Goal: Navigation & Orientation: Find specific page/section

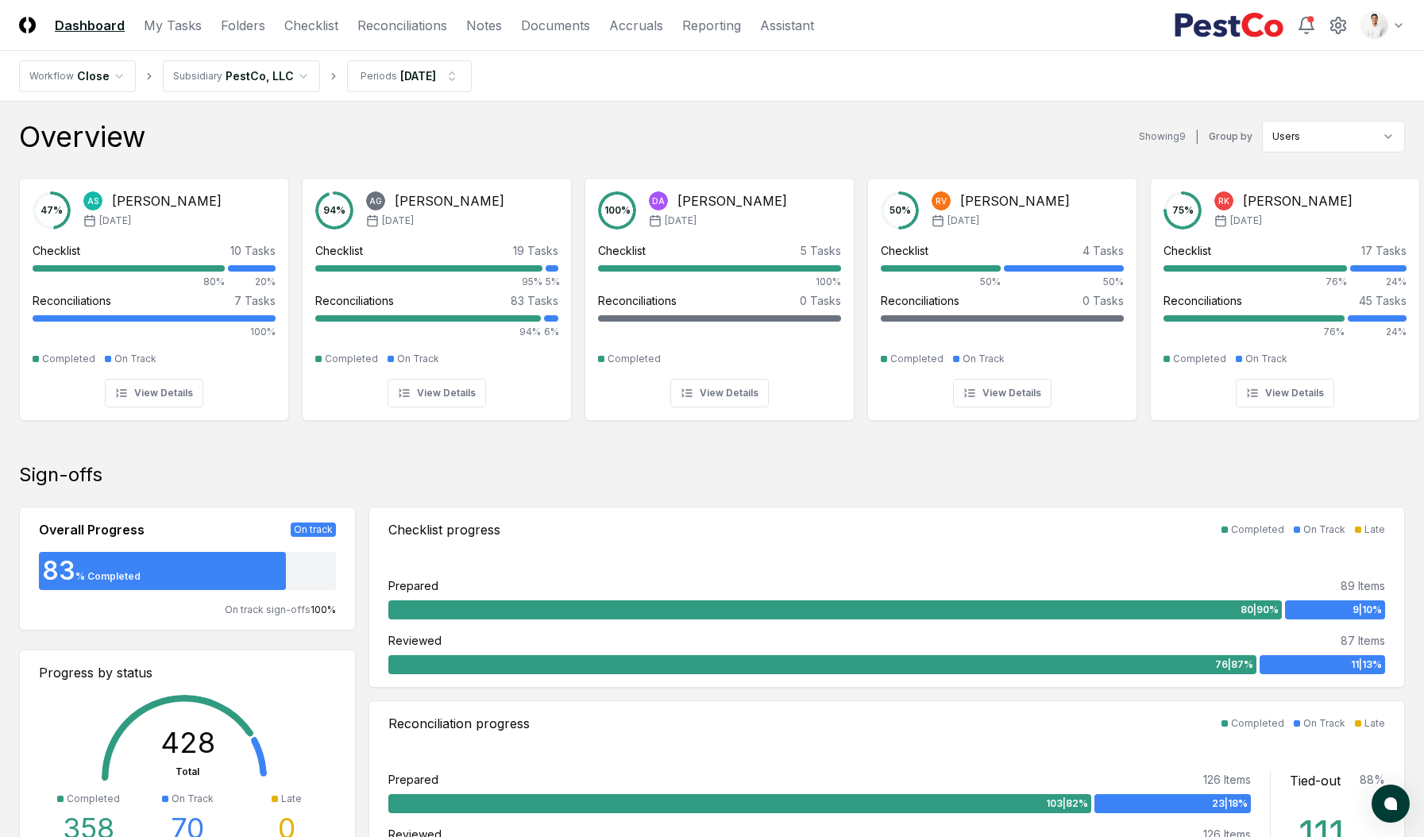
click at [600, 147] on div "Overview Showing 9 | Group by Users" at bounding box center [712, 137] width 1386 height 32
click at [1019, 75] on nav "Workflow Close Subsidiary PestCo, LLC Periods [DATE]" at bounding box center [712, 76] width 1424 height 51
click at [530, 140] on div "Overview Showing 9 | Group by Users" at bounding box center [712, 137] width 1386 height 32
click at [655, 98] on nav "Workflow Close Subsidiary PestCo, LLC Periods [DATE]" at bounding box center [712, 76] width 1424 height 51
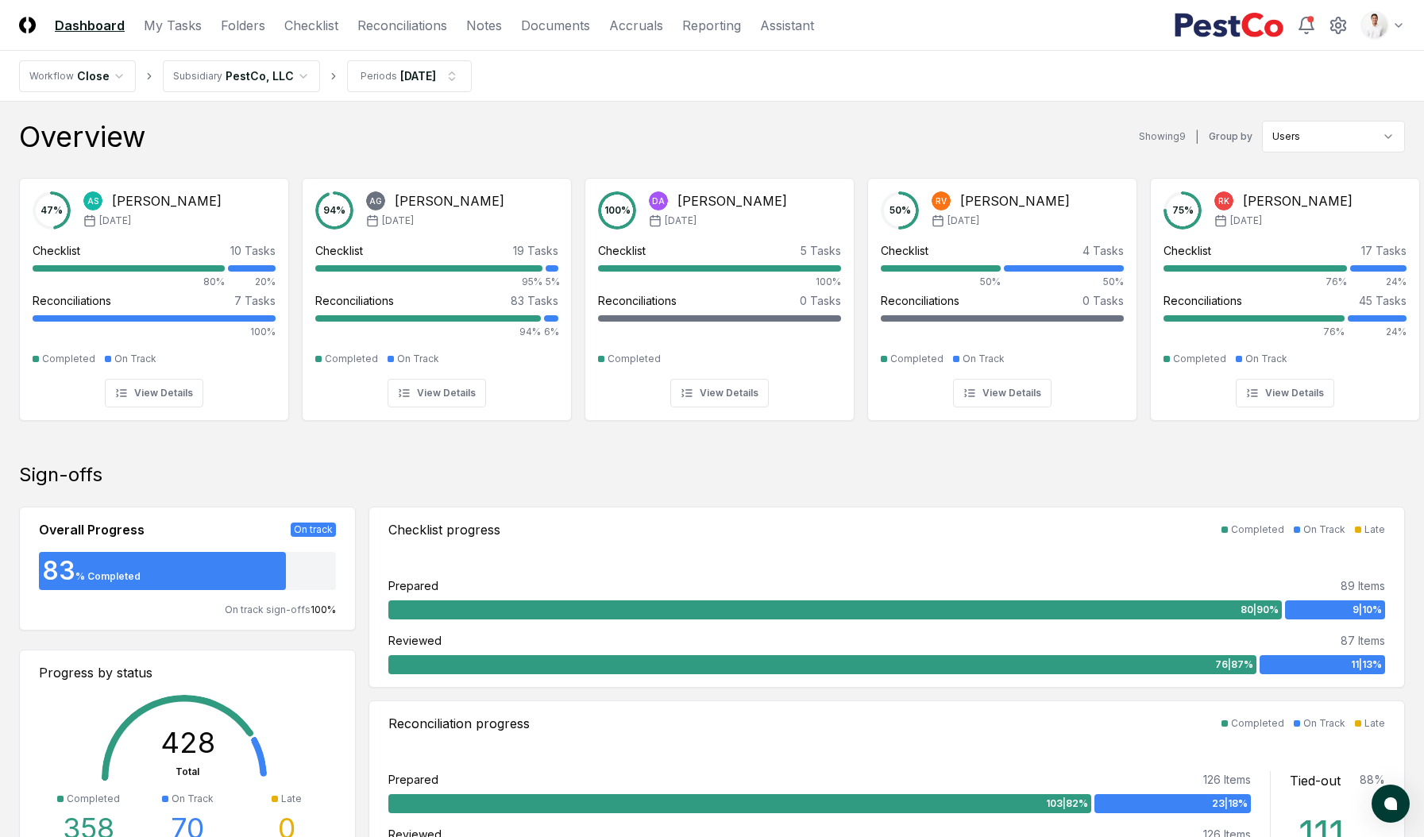
click at [1031, 77] on nav "Workflow Close Subsidiary PestCo, LLC Periods Aug 2025" at bounding box center [712, 76] width 1424 height 51
click at [1032, 71] on nav "Workflow Close Subsidiary PestCo, LLC Periods [DATE]" at bounding box center [712, 76] width 1424 height 51
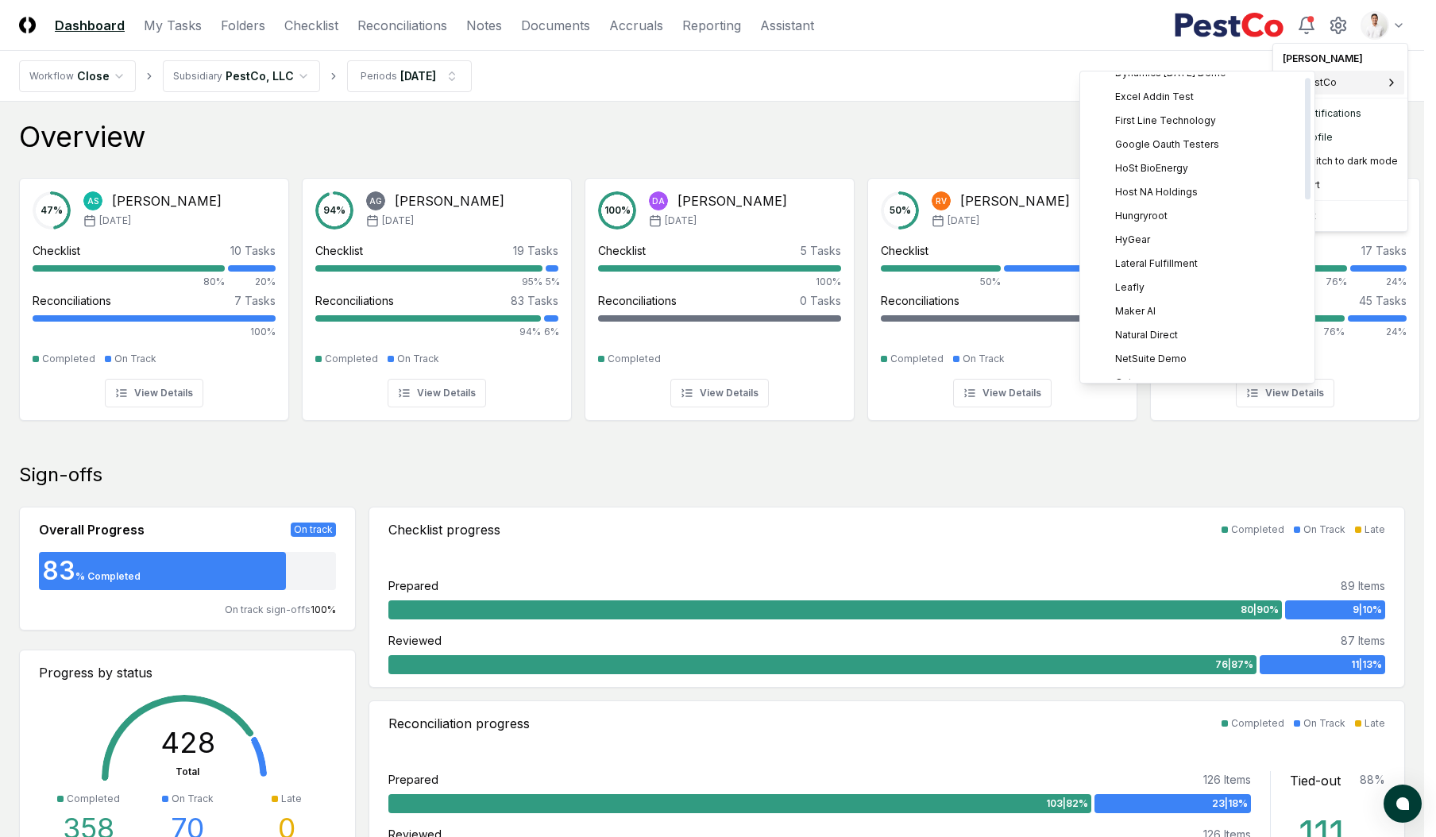
scroll to position [457, 0]
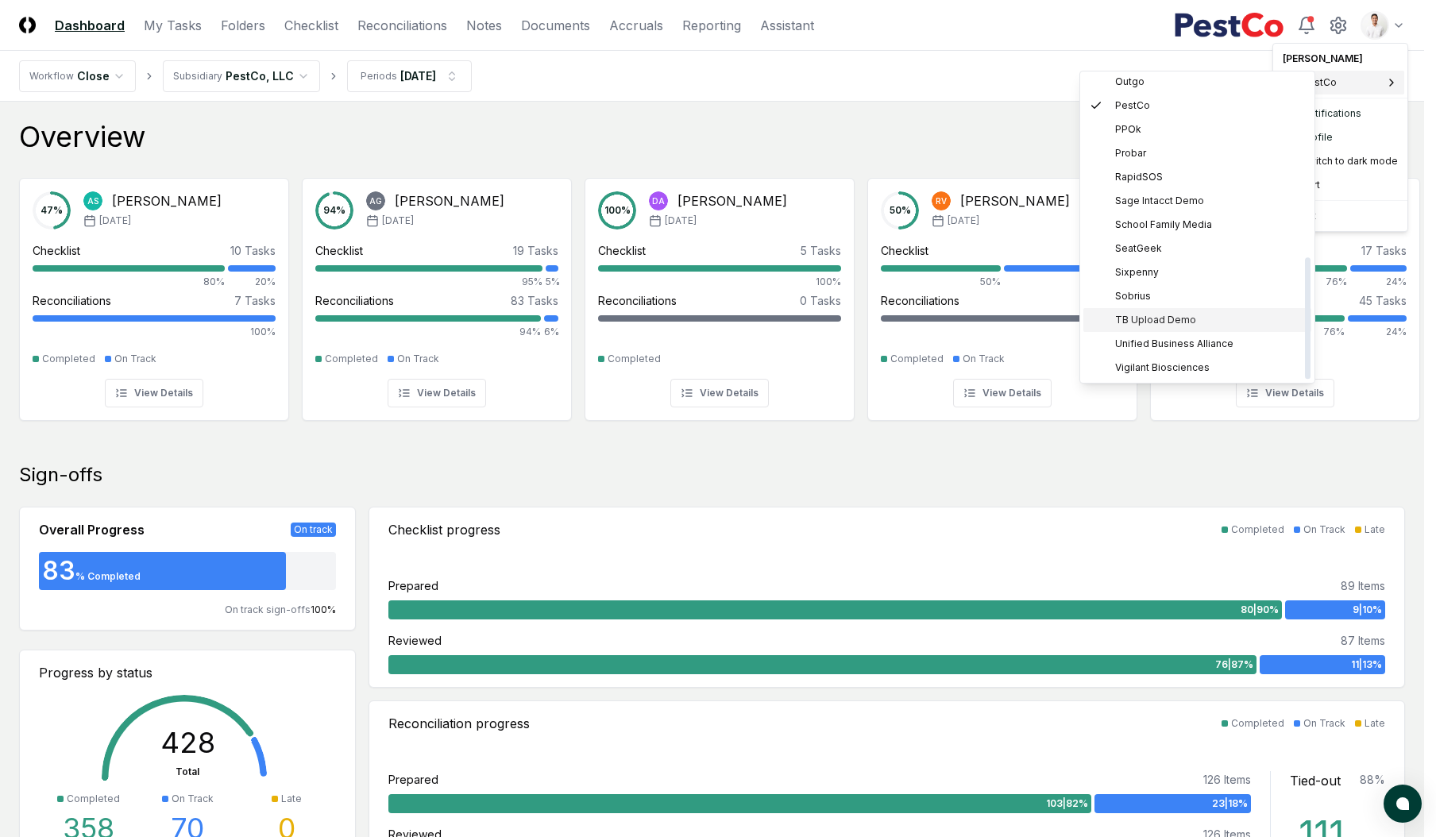
click at [1167, 311] on div "TB Upload Demo" at bounding box center [1197, 320] width 228 height 24
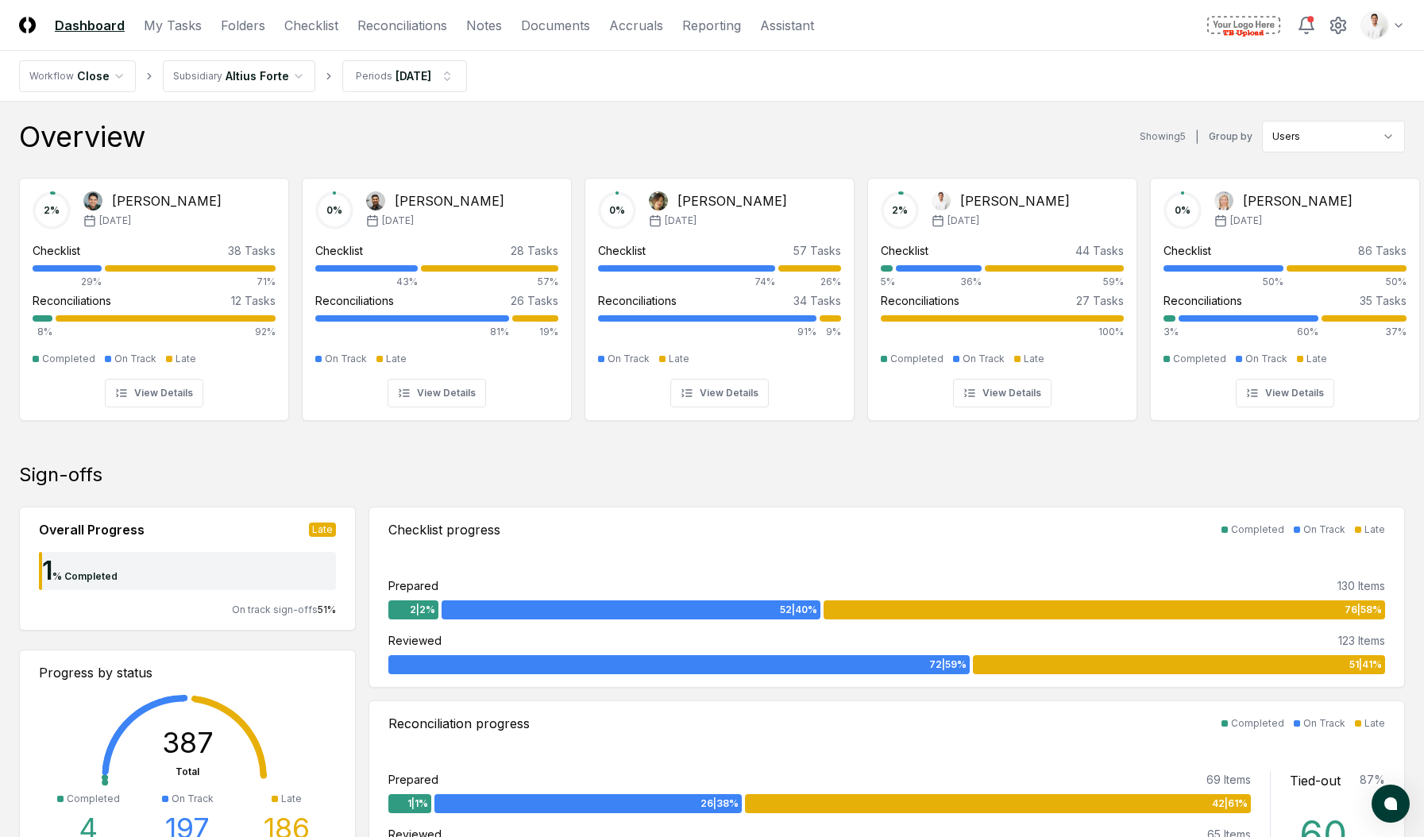
click at [438, 121] on div "Overview Showing 5 | Group by Users" at bounding box center [712, 137] width 1386 height 32
click at [306, 31] on link "Checklist" at bounding box center [311, 25] width 54 height 19
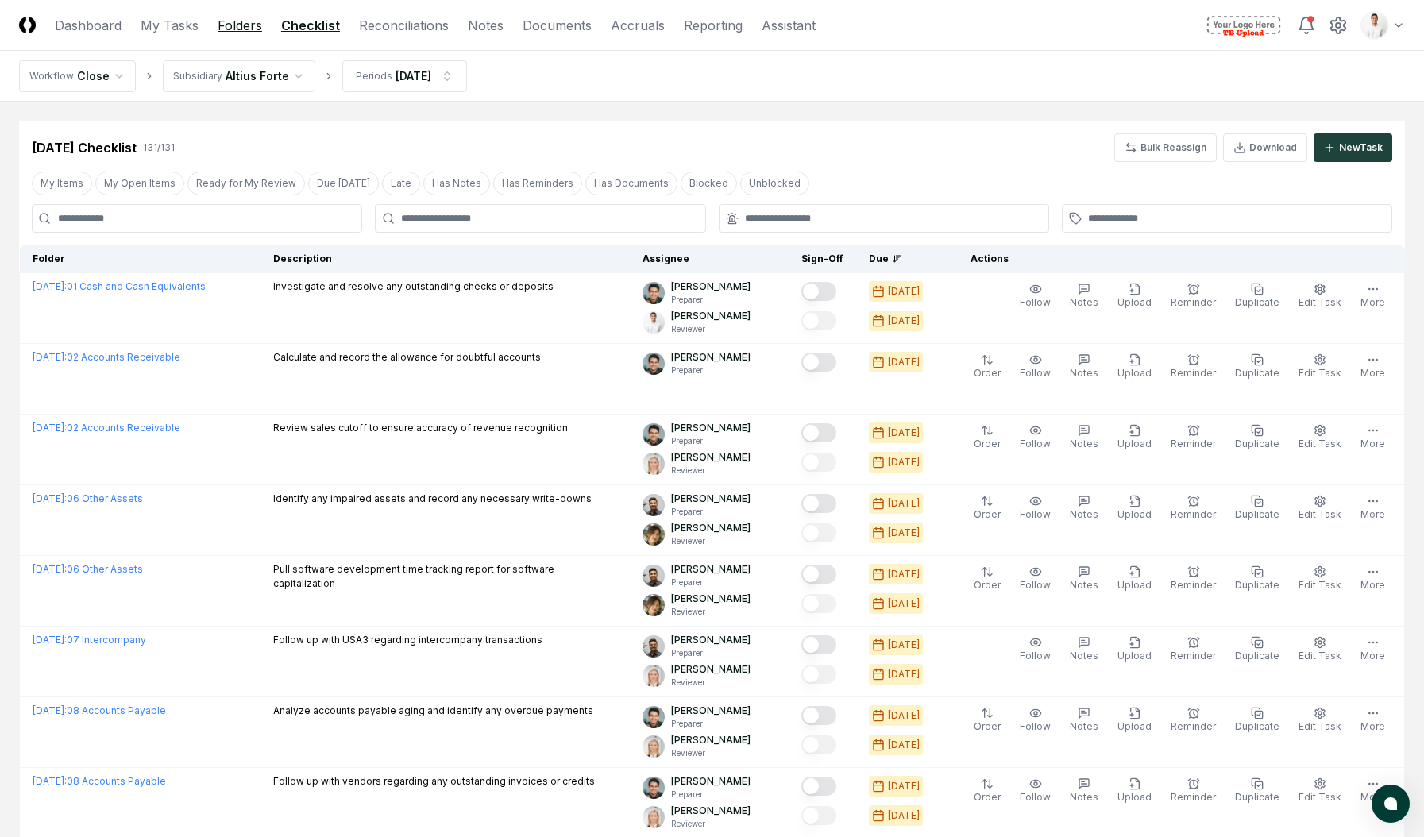
click at [229, 32] on link "Folders" at bounding box center [240, 25] width 44 height 19
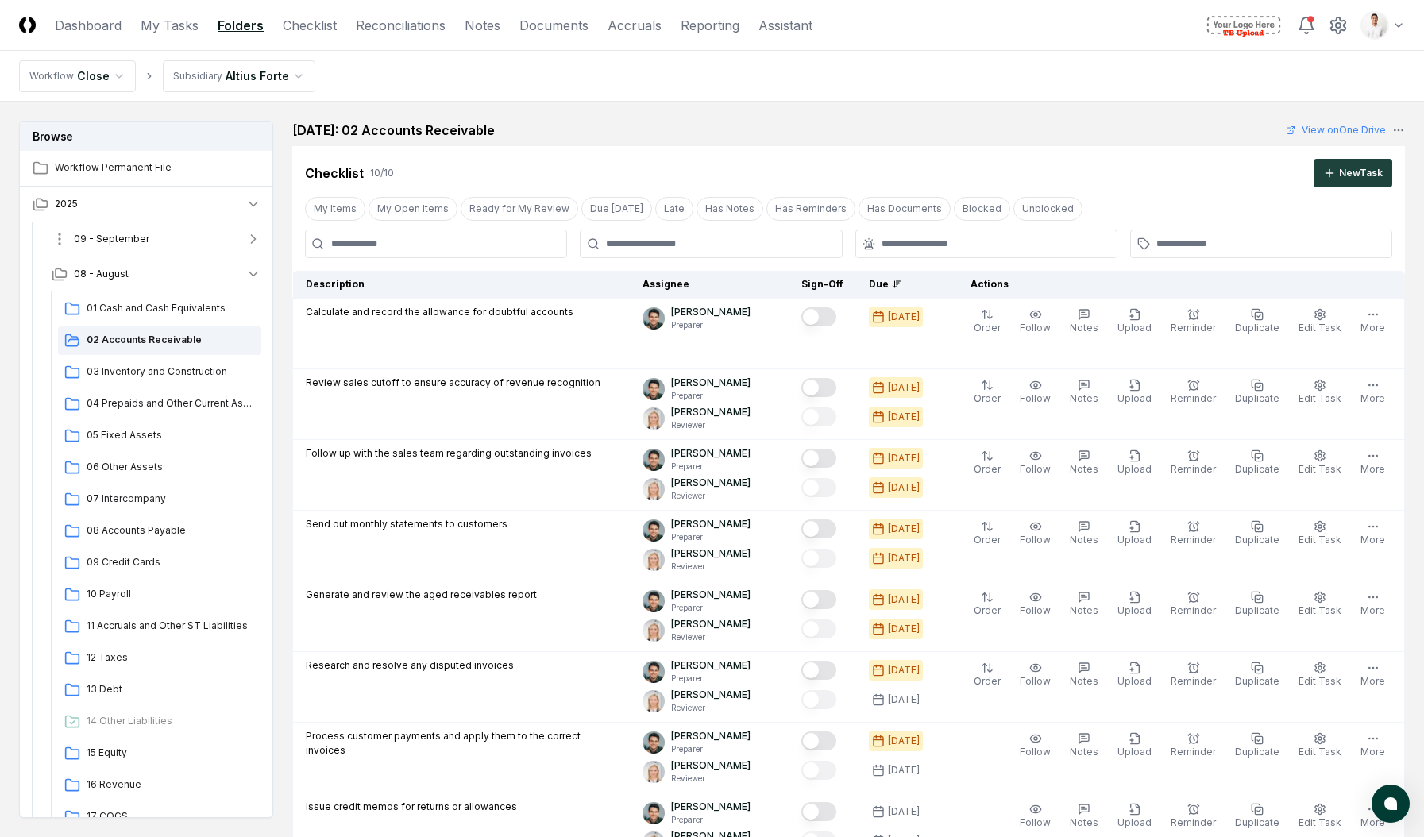
click at [114, 232] on span "09 - September" at bounding box center [111, 239] width 75 height 14
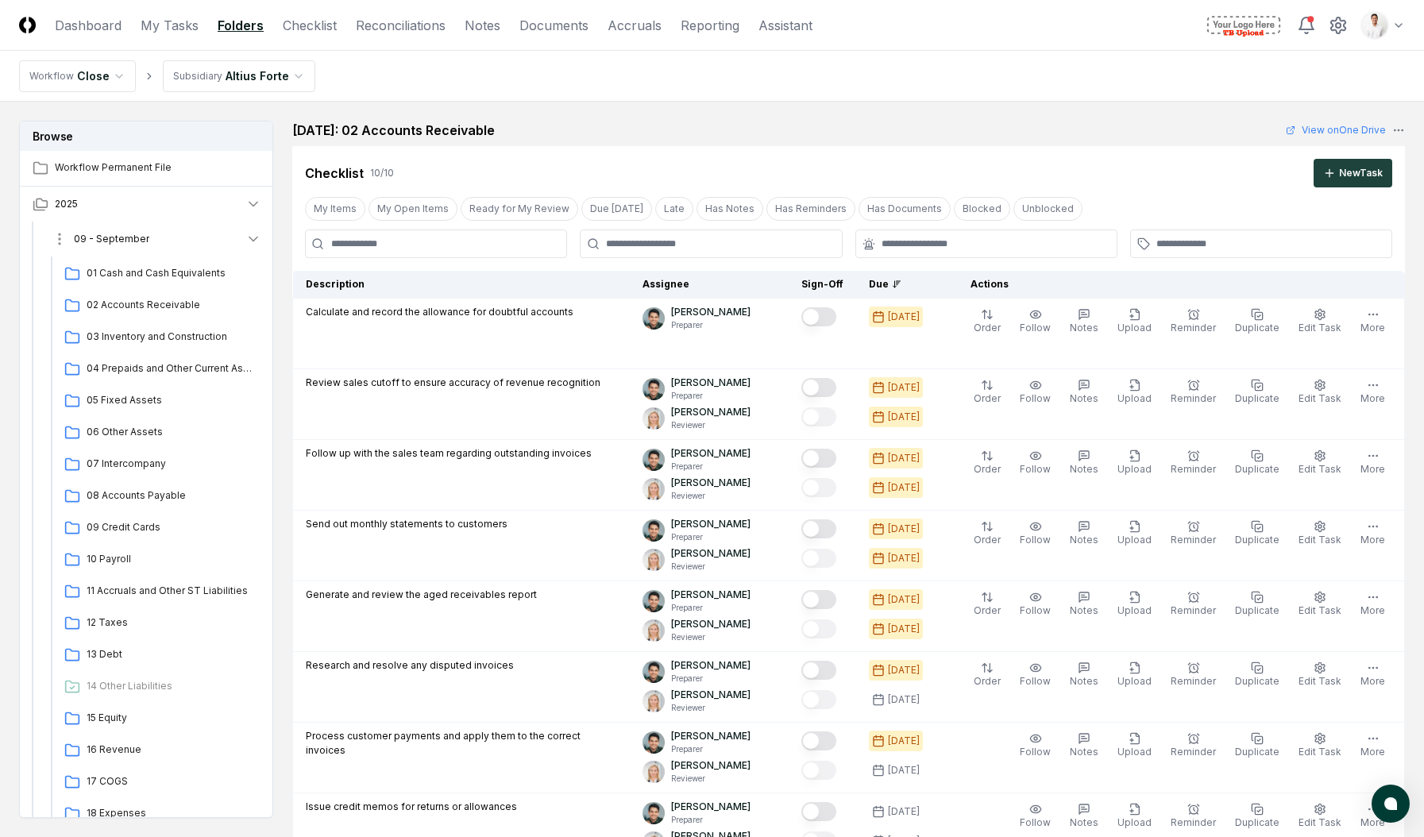
click at [39, 234] on button "09 - September" at bounding box center [156, 239] width 235 height 35
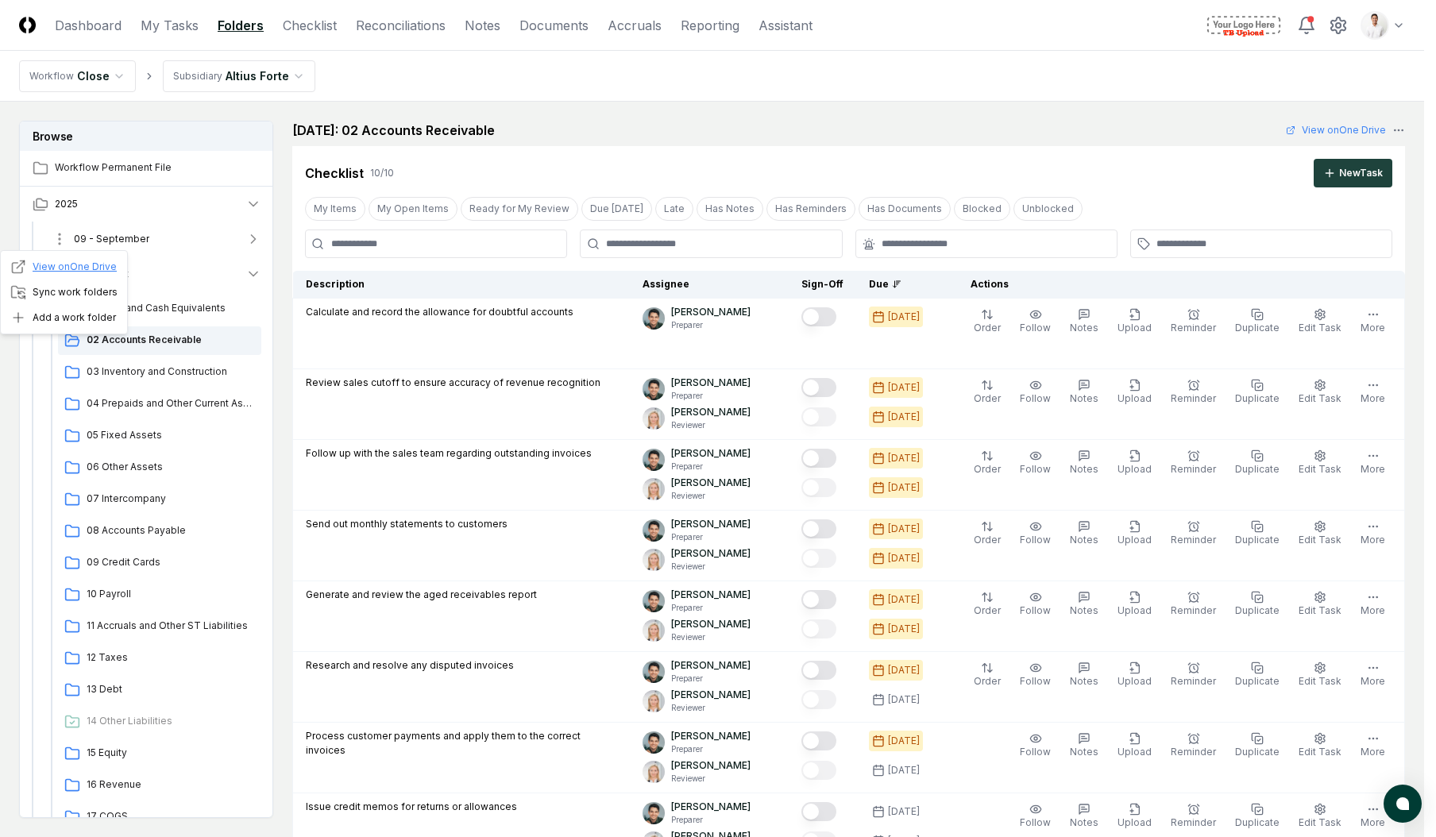
click at [81, 269] on link "View on One Drive" at bounding box center [63, 267] width 106 height 16
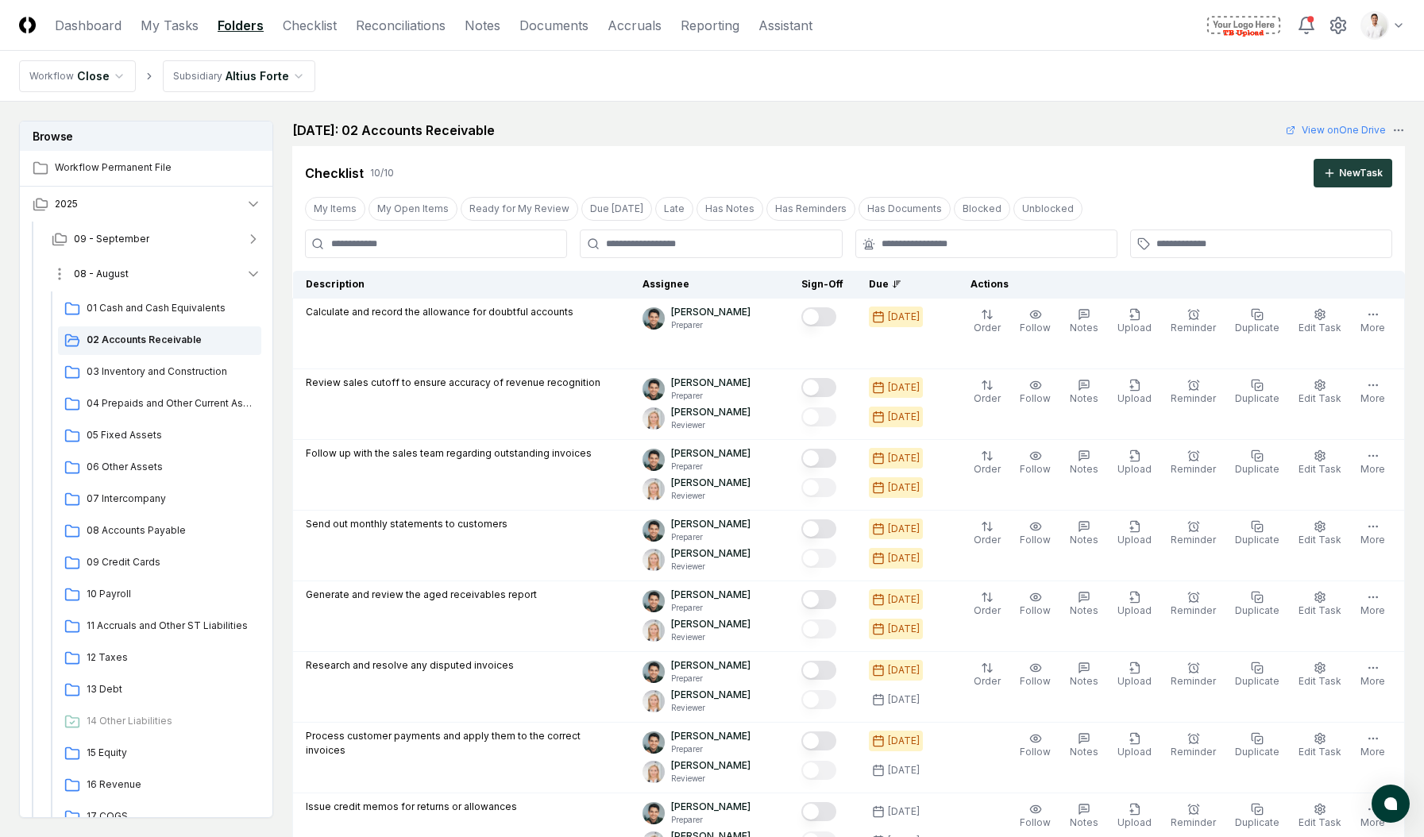
click at [187, 272] on button "08 - August" at bounding box center [156, 273] width 235 height 35
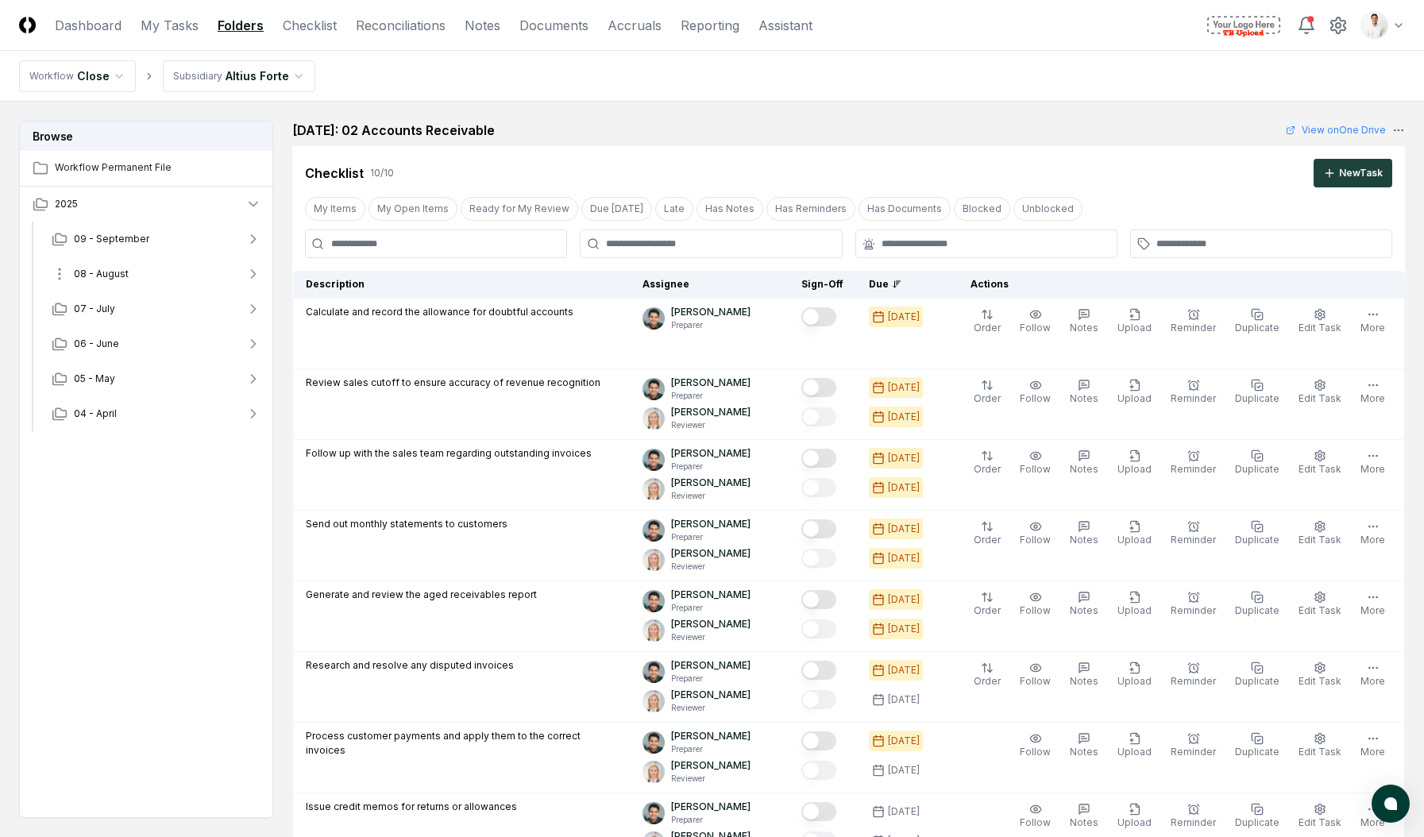
click at [193, 272] on button "08 - August" at bounding box center [156, 273] width 235 height 35
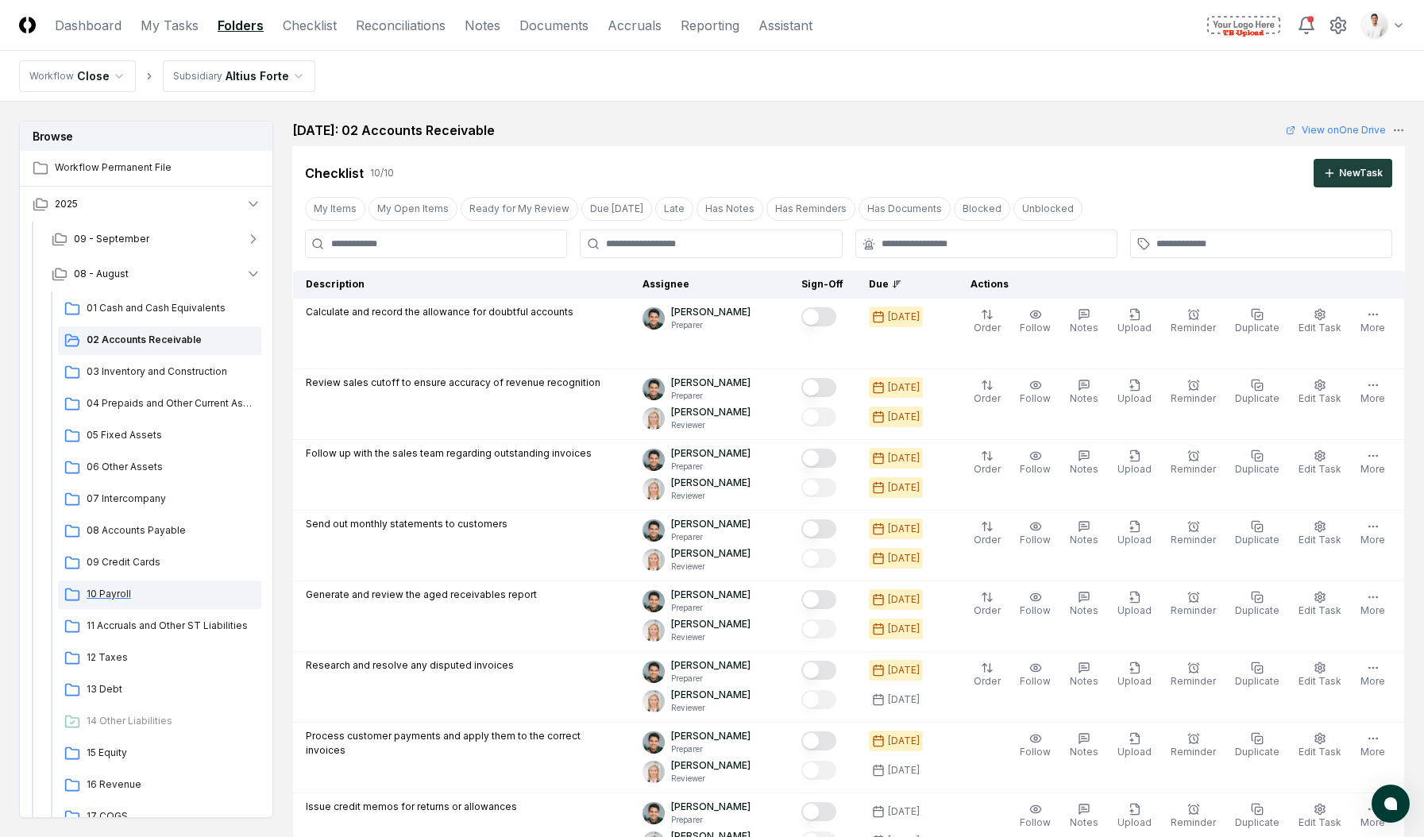
scroll to position [6, 0]
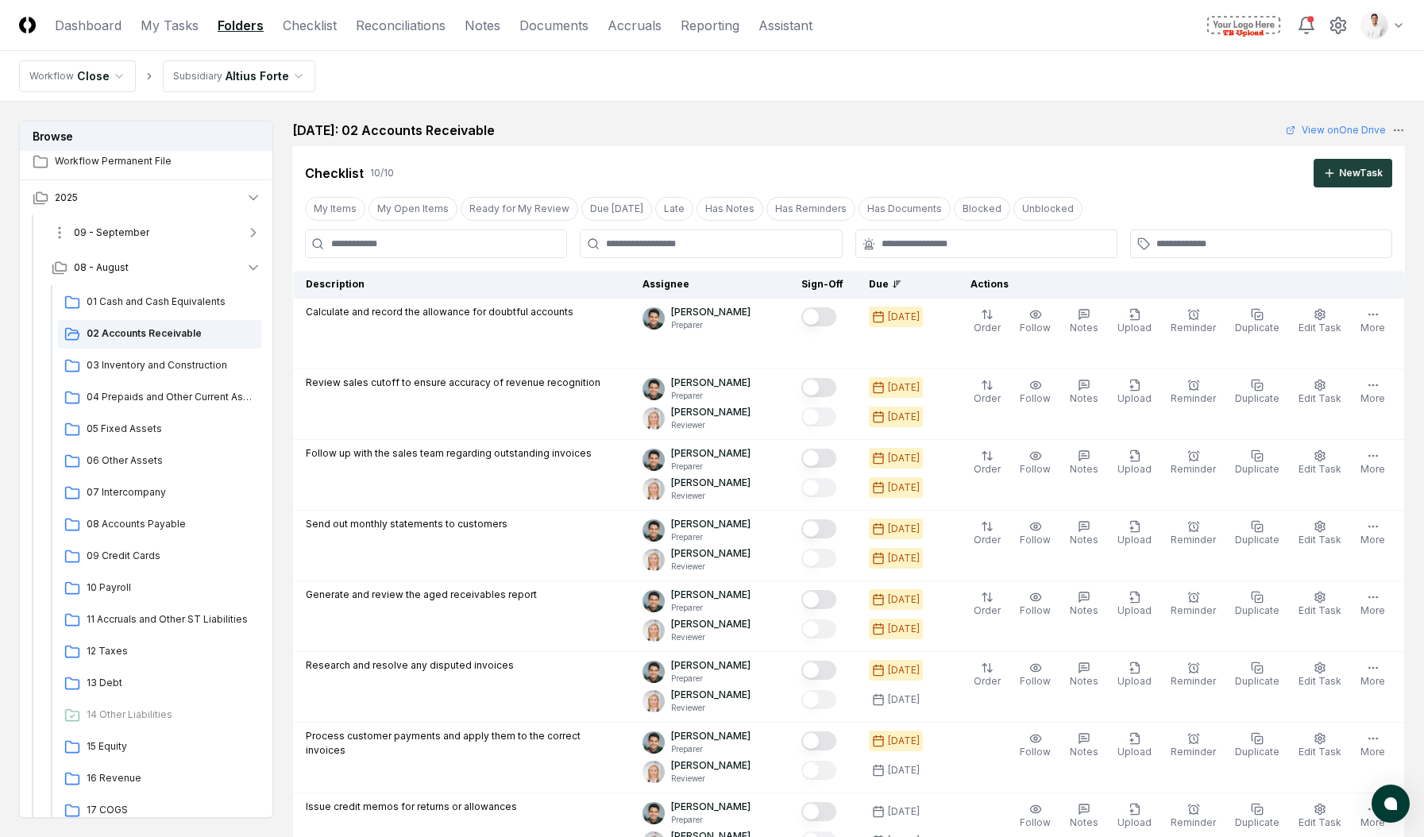
click at [148, 235] on button "09 - September" at bounding box center [156, 232] width 235 height 35
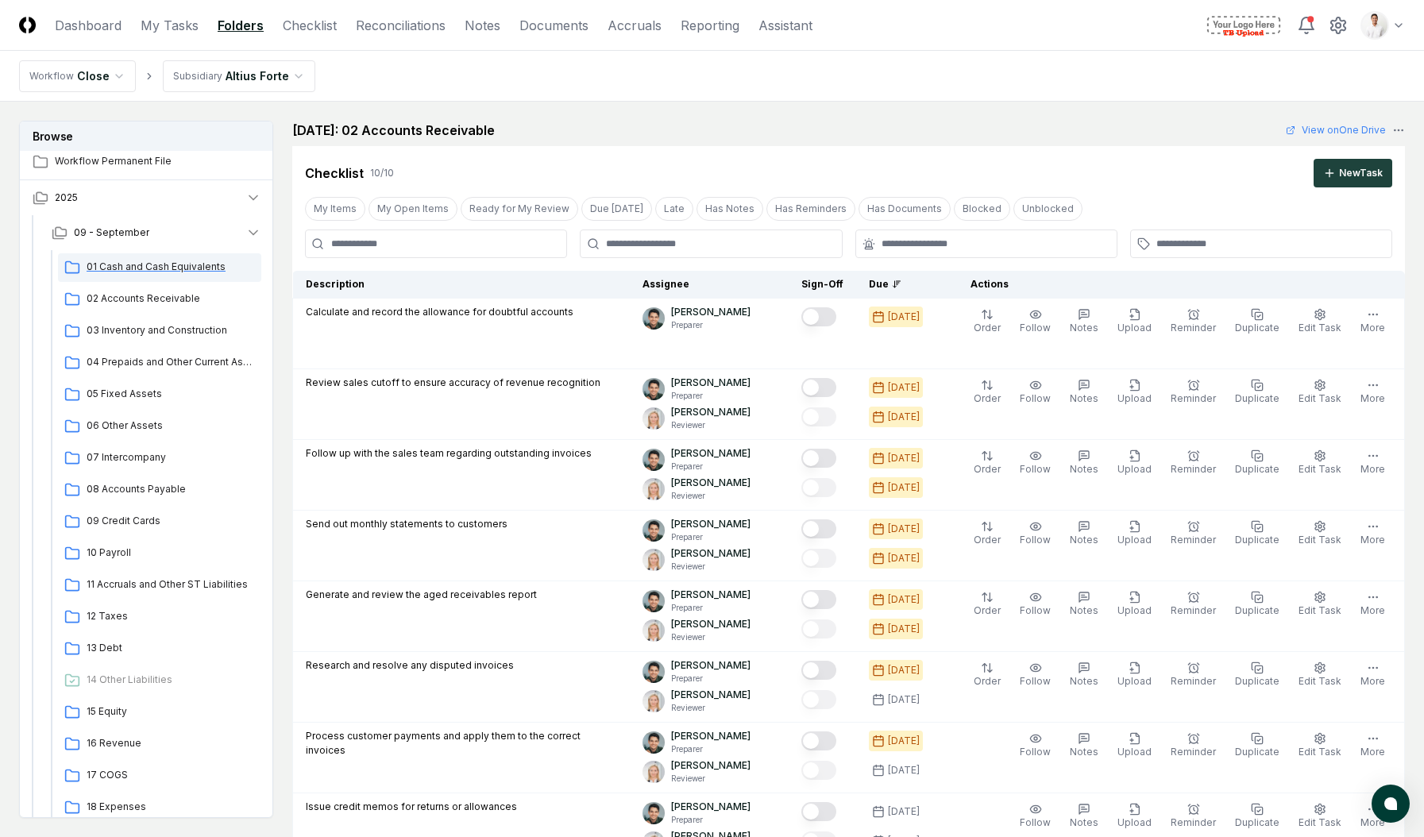
click at [136, 264] on span "01 Cash and Cash Equivalents" at bounding box center [171, 267] width 168 height 14
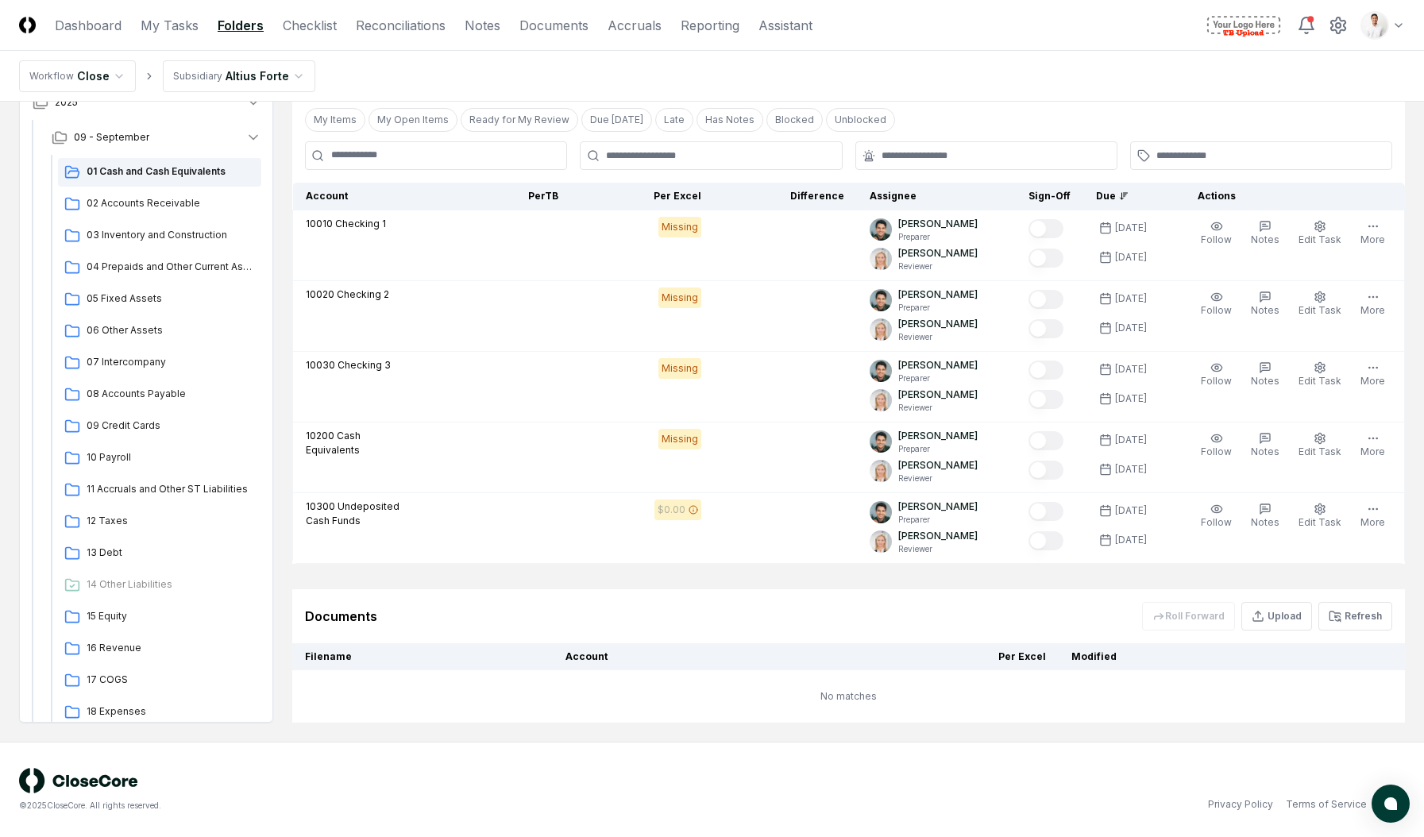
scroll to position [1031, 0]
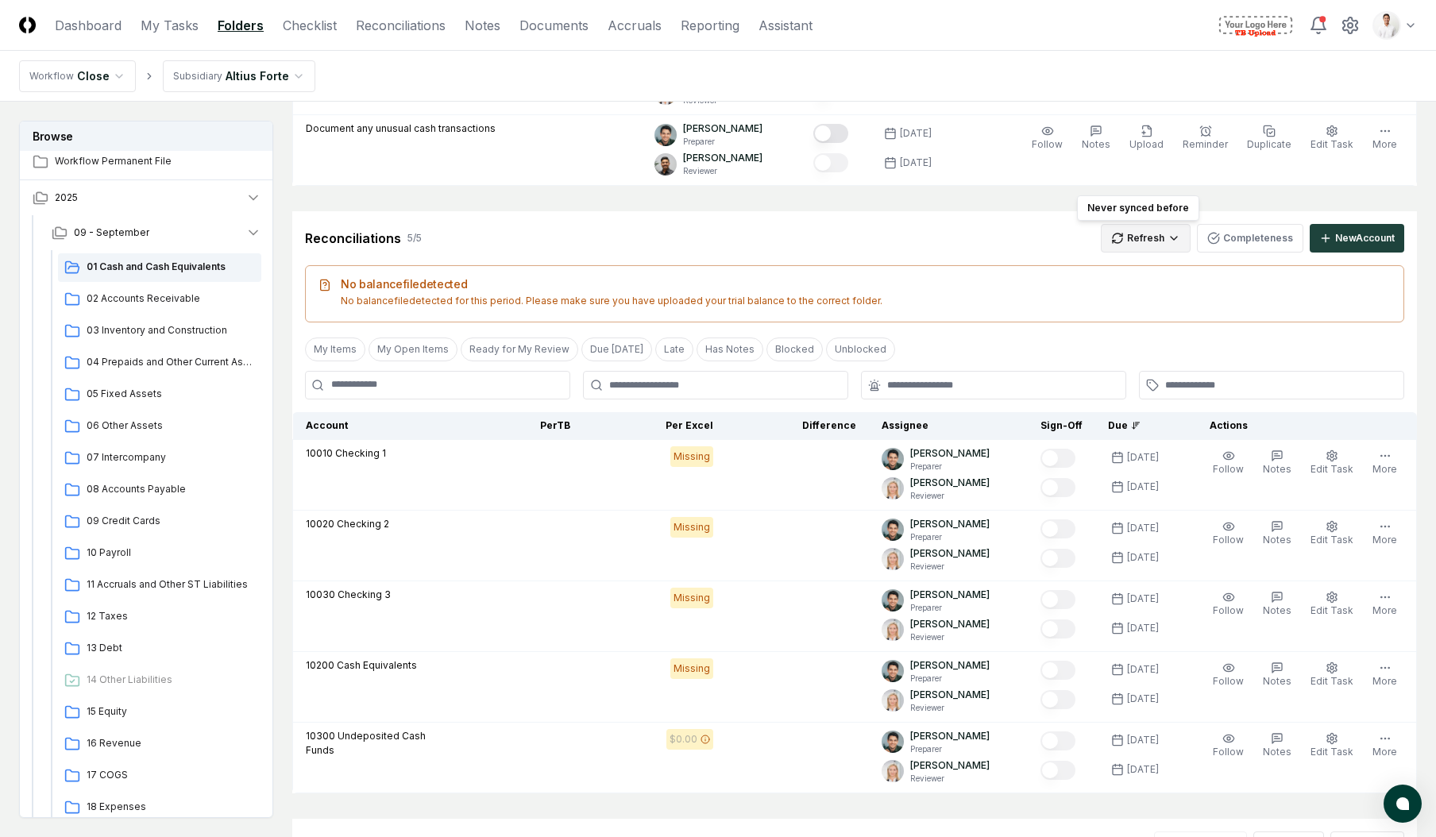
click at [1154, 249] on html "CloseCore Dashboard My Tasks Folders Checklist Reconciliations Notes Documents …" at bounding box center [718, 18] width 1436 height 2098
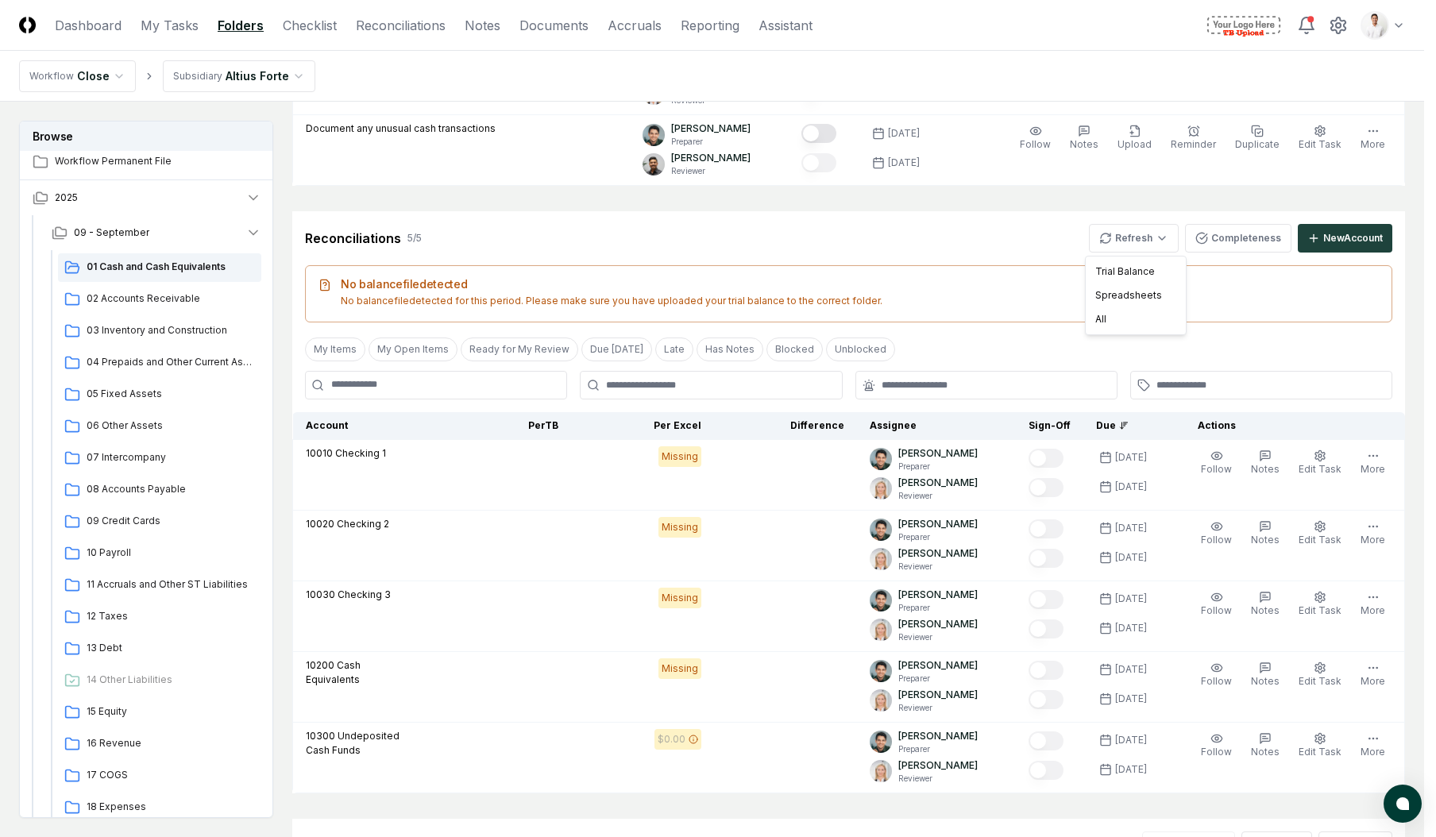
click at [1105, 64] on html "CloseCore Dashboard My Tasks Folders Checklist Reconciliations Notes Documents …" at bounding box center [718, 18] width 1436 height 2098
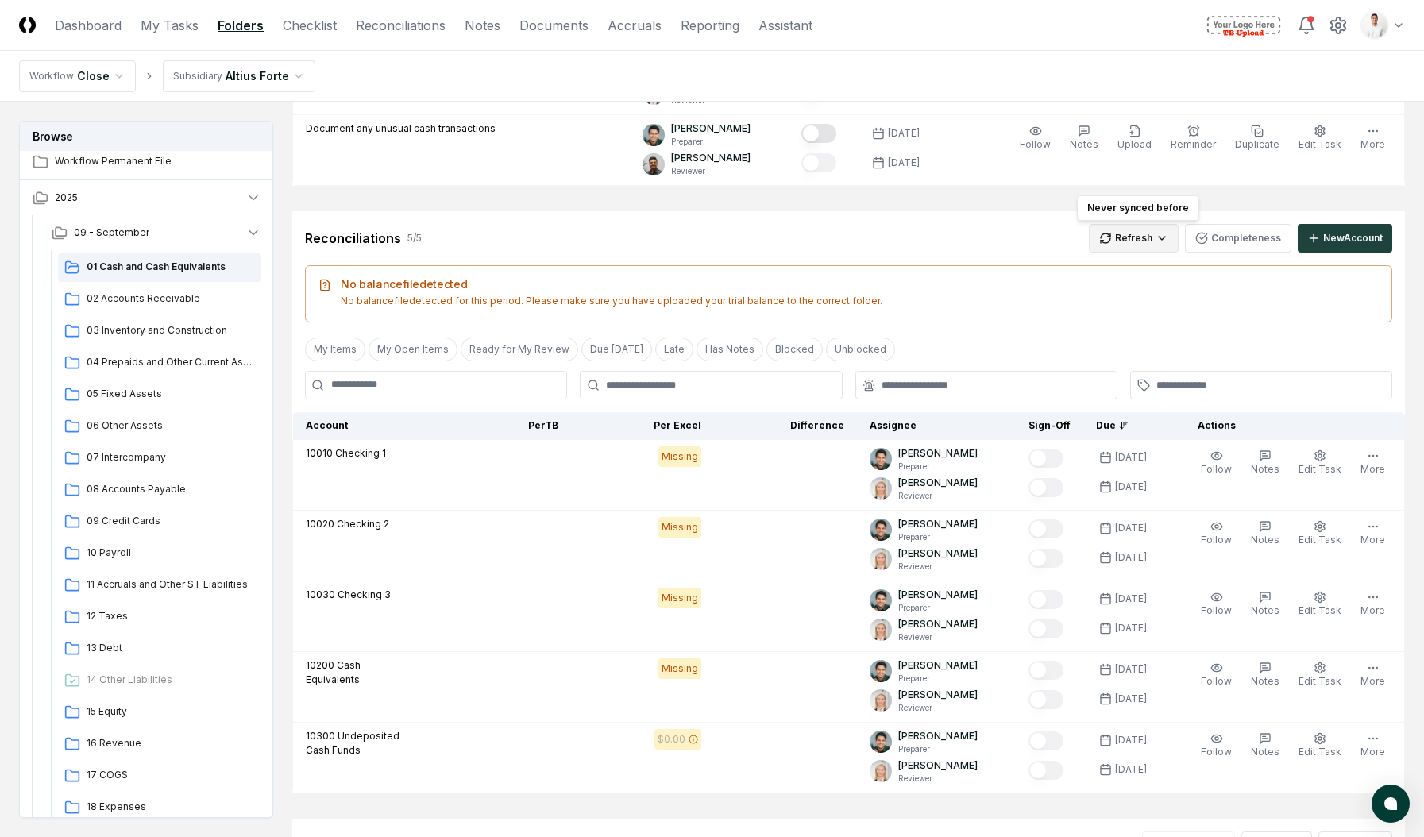
click at [1130, 226] on html "CloseCore Dashboard My Tasks Folders Checklist Reconciliations Notes Documents …" at bounding box center [712, 18] width 1424 height 2098
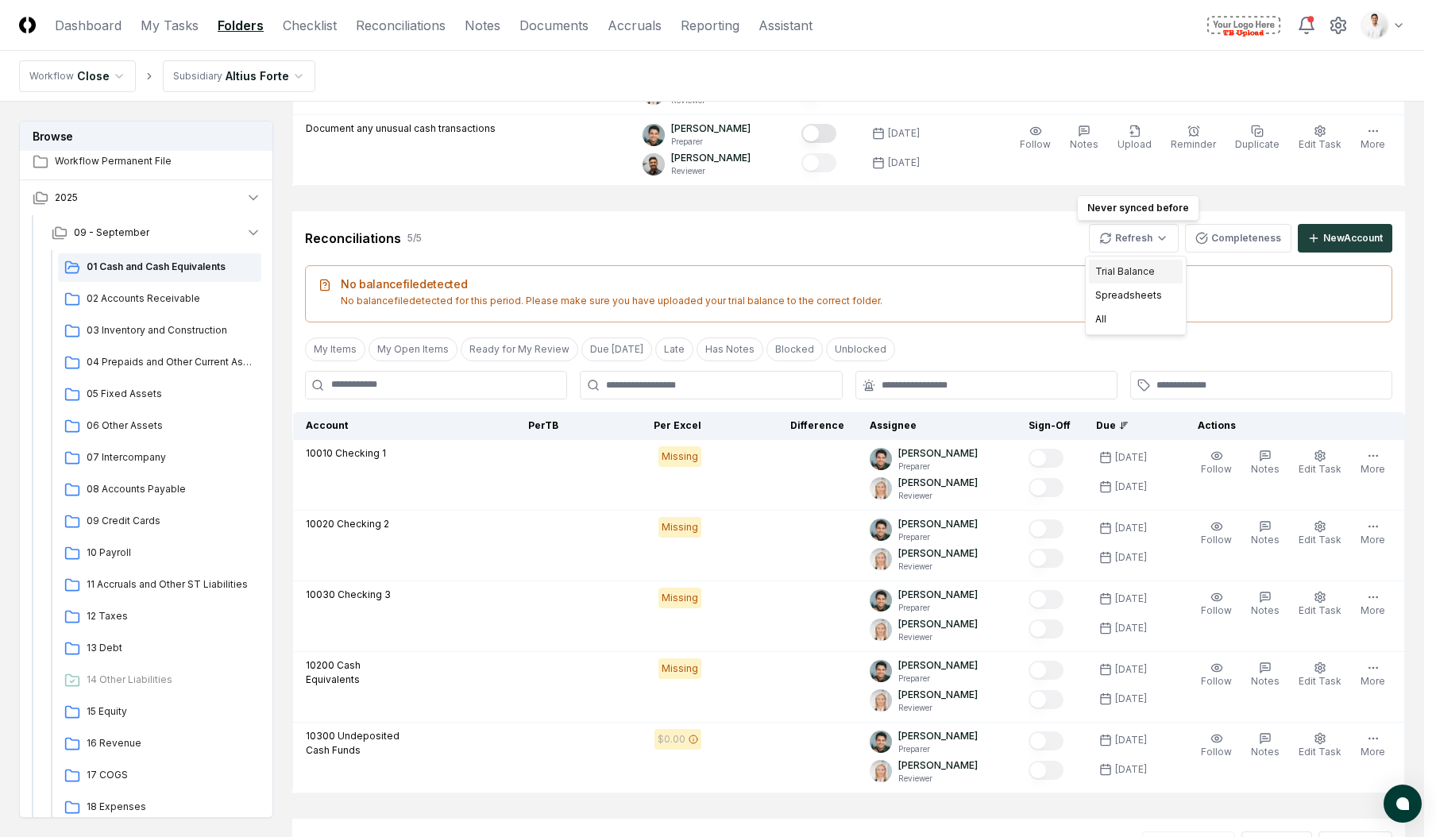
click at [1125, 264] on div "Trial Balance" at bounding box center [1136, 272] width 94 height 24
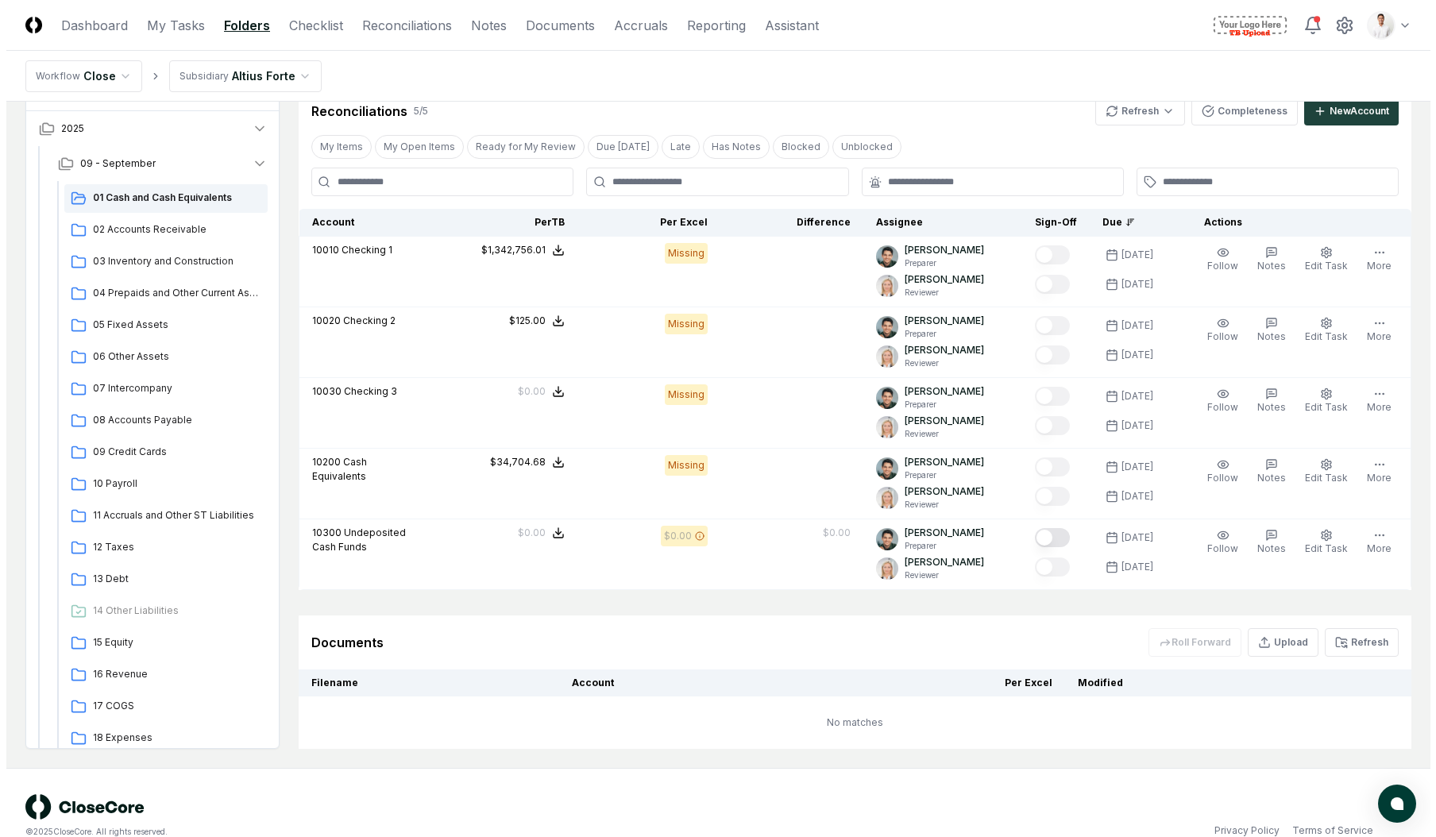
scroll to position [0, 0]
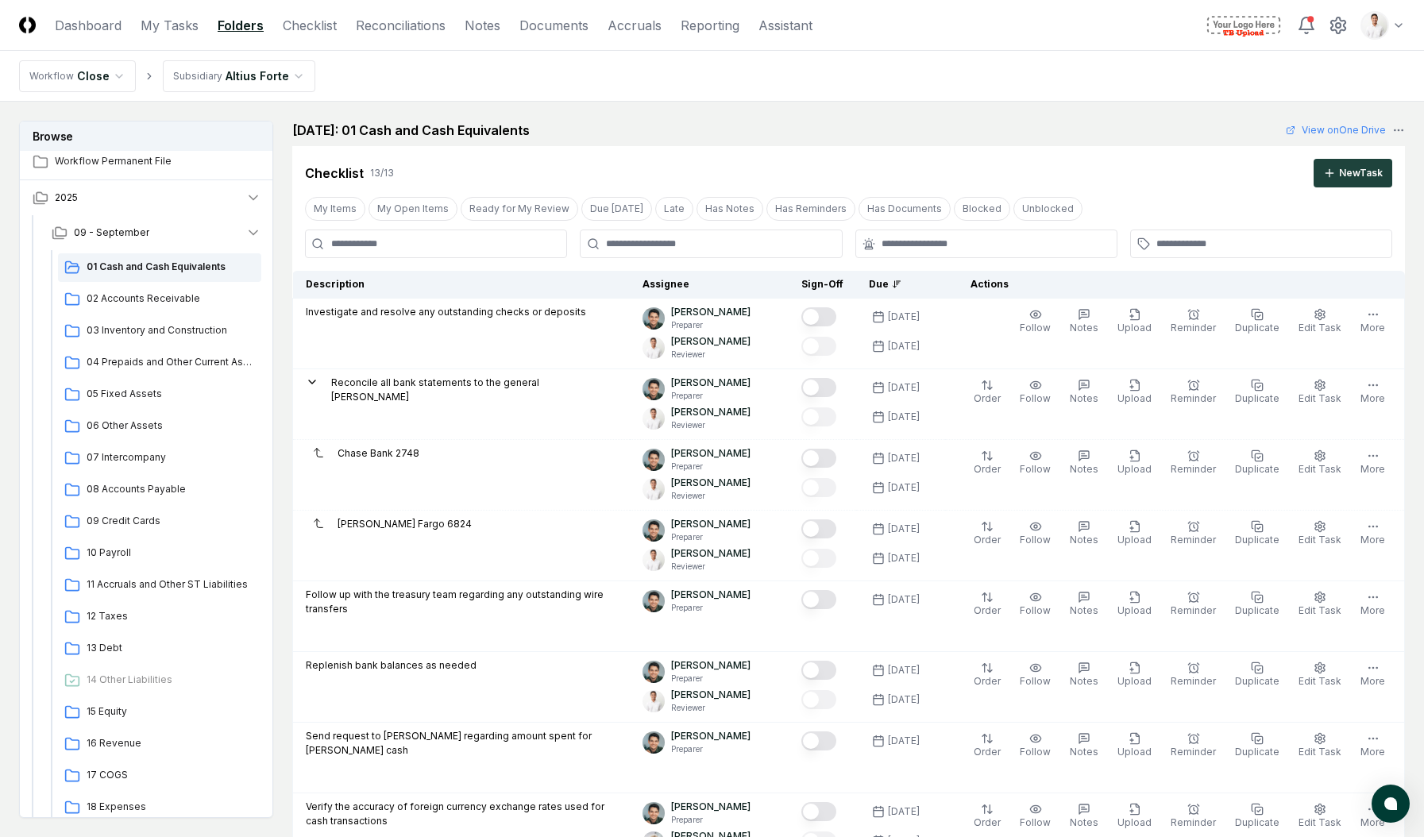
click at [973, 87] on nav "Workflow Close Subsidiary Altius Forte" at bounding box center [712, 76] width 1424 height 51
click at [517, 24] on nav "CloseCore Dashboard My Tasks Folders Checklist Reconciliations Notes Documents …" at bounding box center [415, 25] width 793 height 19
click at [526, 25] on link "Documents" at bounding box center [553, 25] width 69 height 19
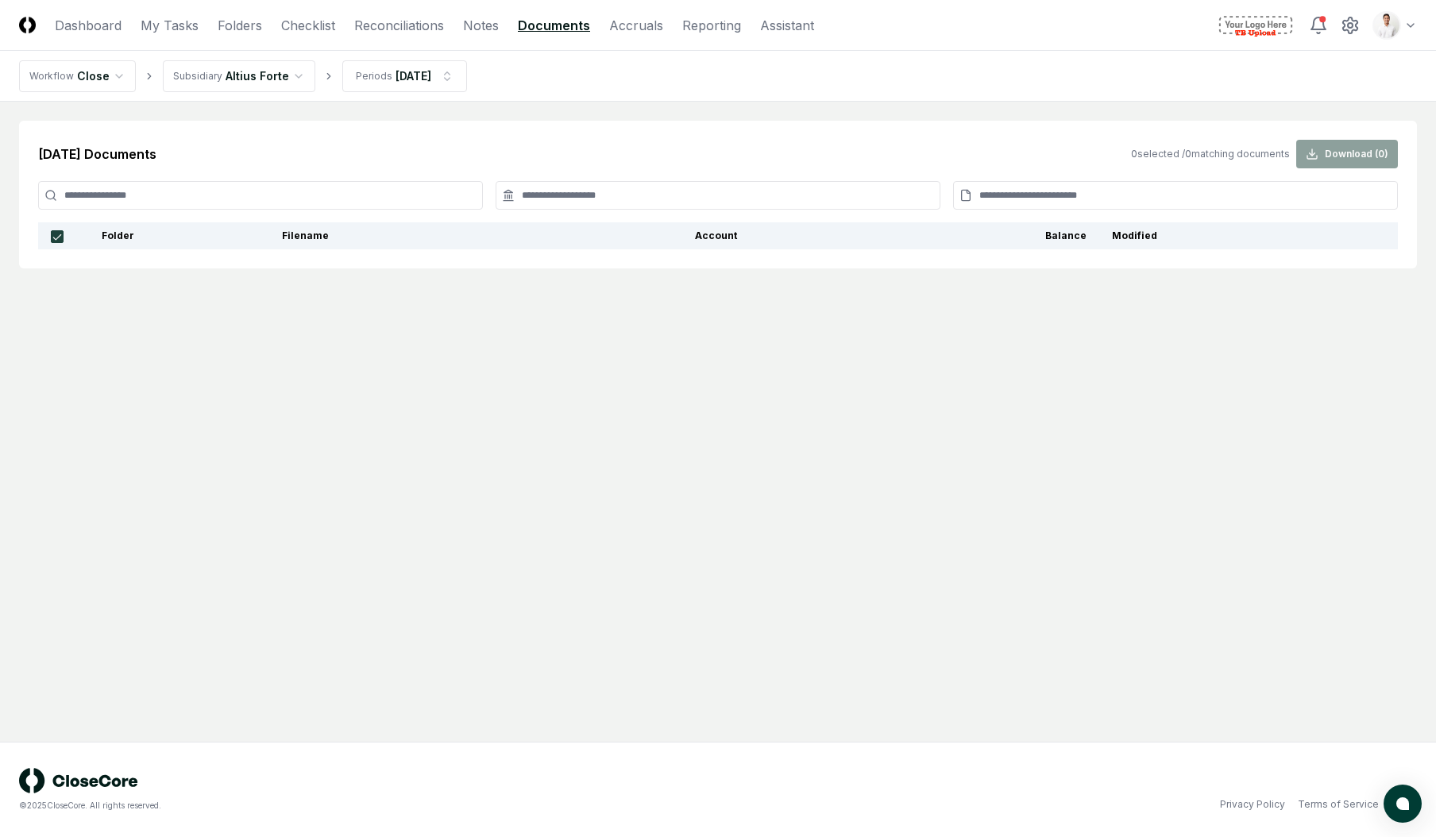
click at [1374, 20] on html "CloseCore Dashboard My Tasks Folders Checklist Reconciliations Notes Documents …" at bounding box center [718, 418] width 1436 height 837
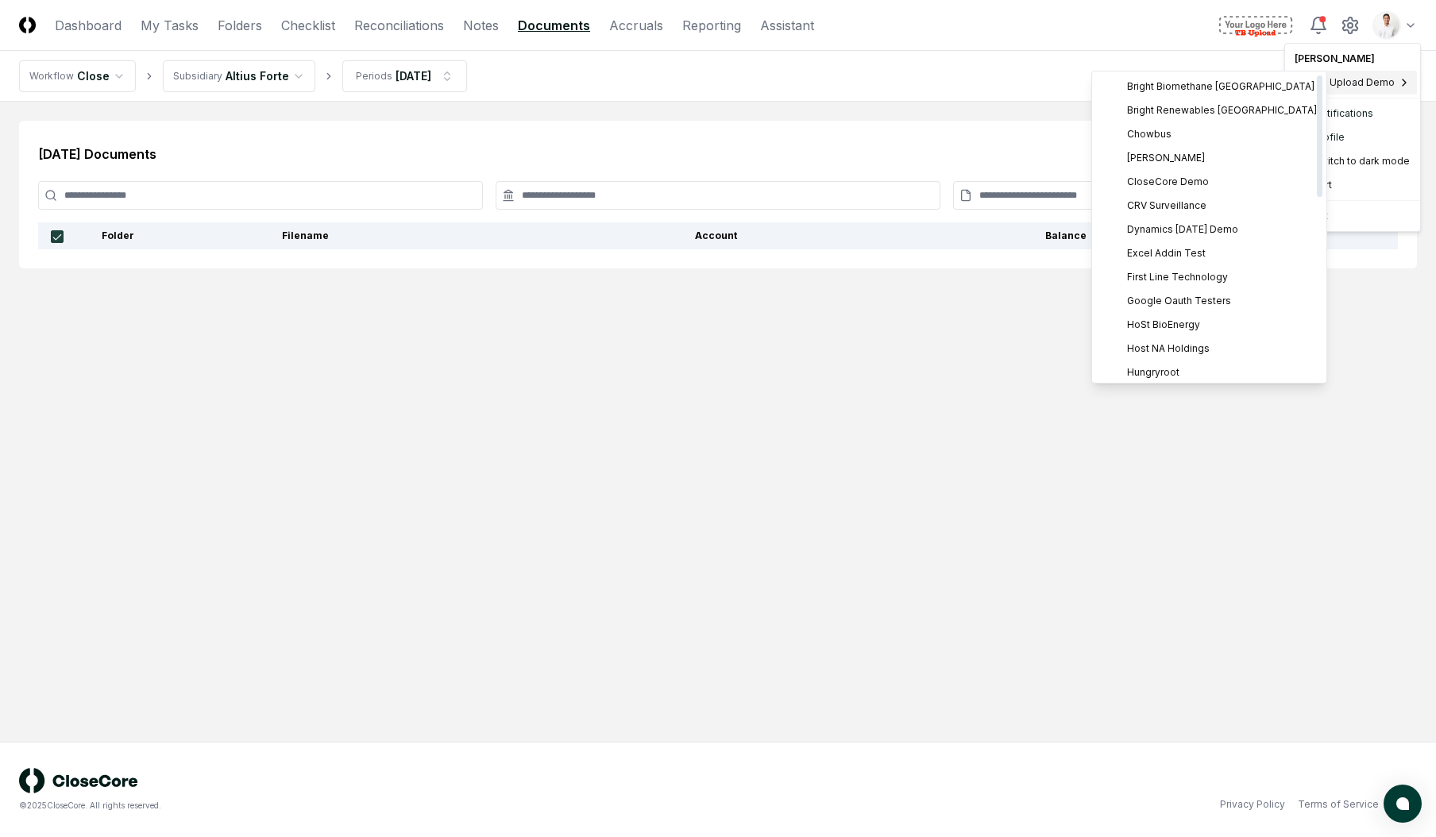
scroll to position [457, 0]
click at [1161, 104] on div "PestCo" at bounding box center [1209, 106] width 228 height 24
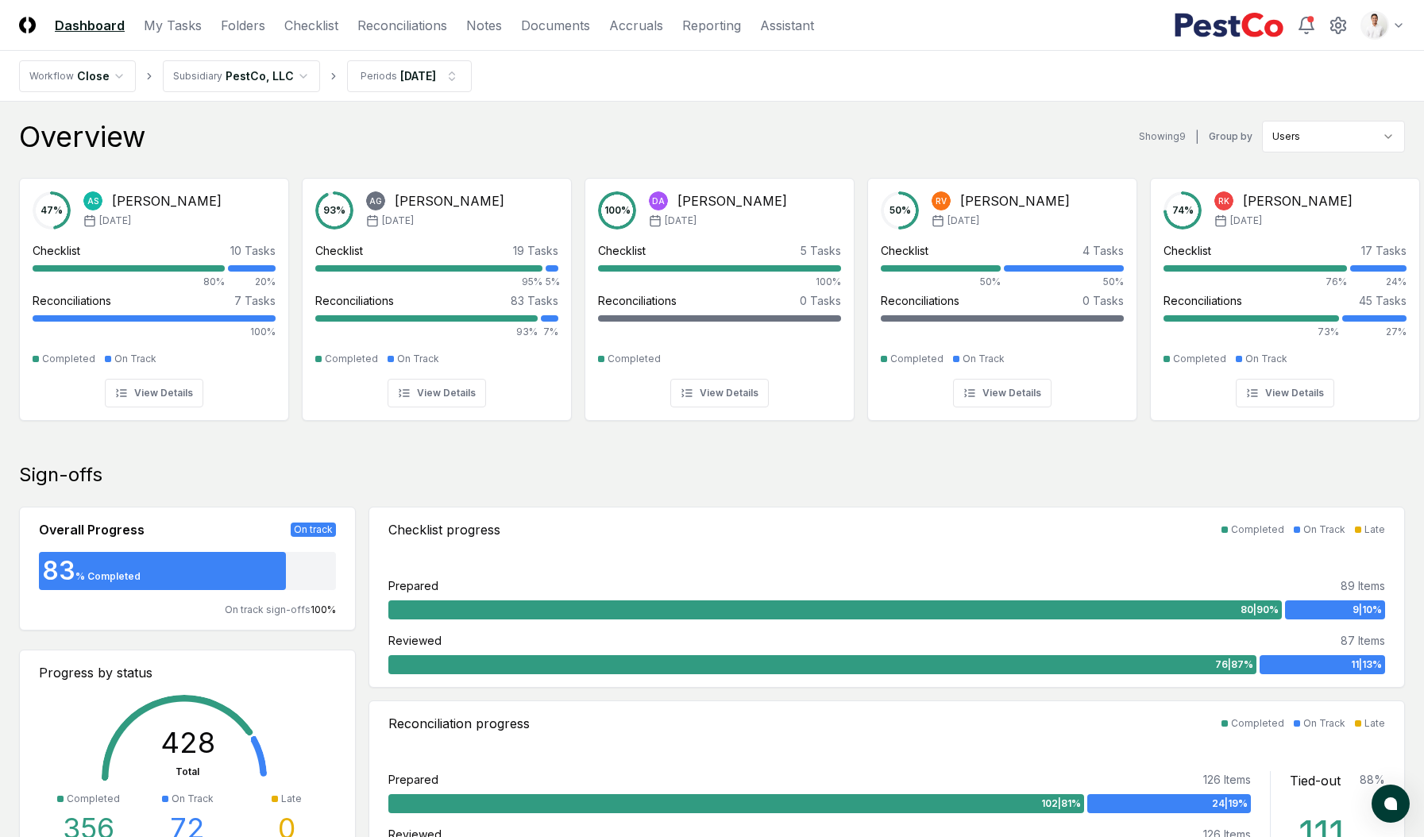
click at [468, 130] on div "Overview Showing 9 | Group by Users" at bounding box center [712, 137] width 1386 height 32
